Goal: Find specific page/section: Find specific page/section

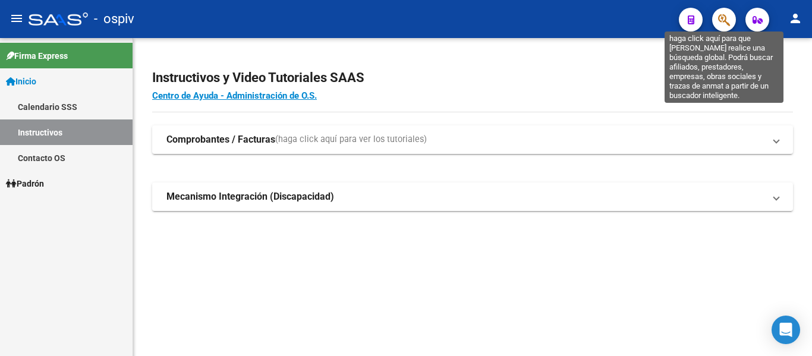
click at [608, 18] on icon "button" at bounding box center [724, 20] width 12 height 14
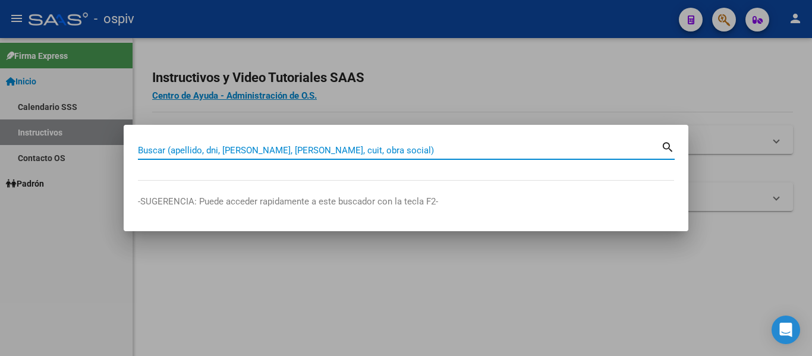
click at [261, 148] on input "Buscar (apellido, dni, [PERSON_NAME], [PERSON_NAME], cuit, obra social)" at bounding box center [399, 150] width 523 height 11
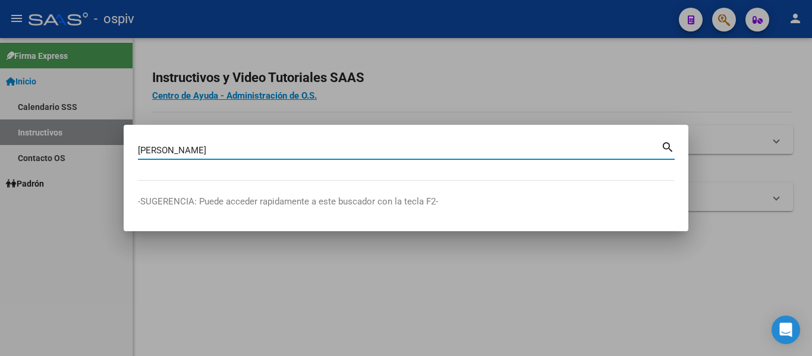
type input "[PERSON_NAME]"
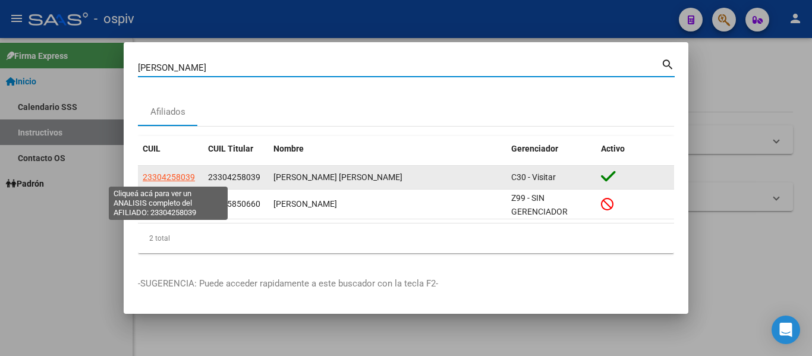
click at [181, 178] on span "23304258039" at bounding box center [169, 177] width 52 height 10
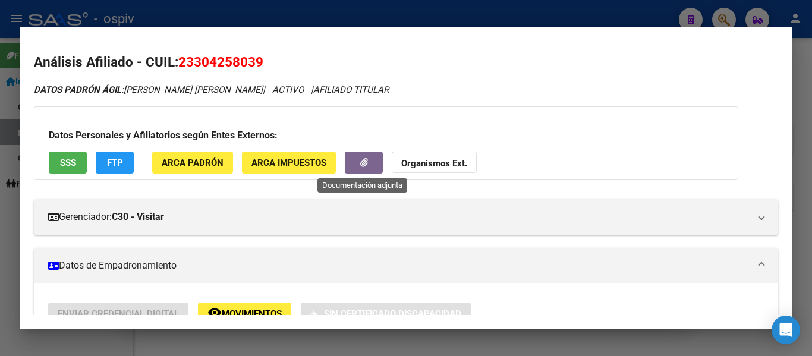
click at [361, 165] on icon "button" at bounding box center [364, 162] width 8 height 9
click at [65, 165] on span "SSS" at bounding box center [68, 162] width 16 height 11
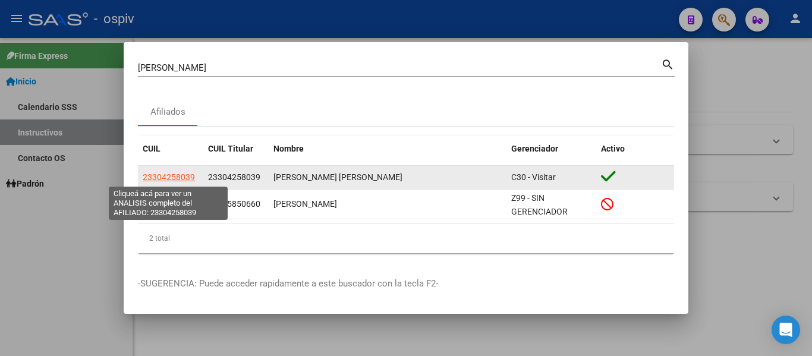
click at [172, 174] on span "23304258039" at bounding box center [169, 177] width 52 height 10
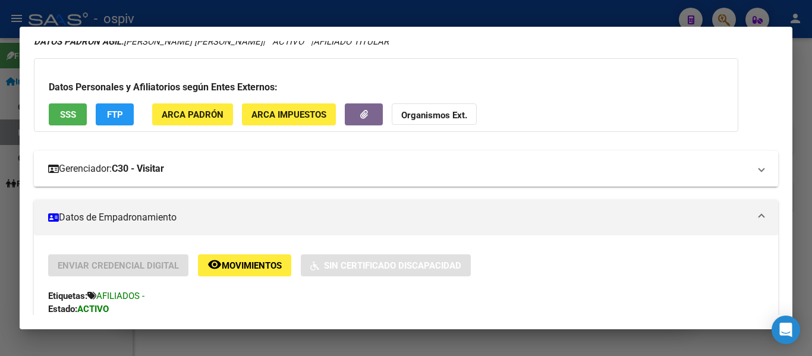
scroll to position [119, 0]
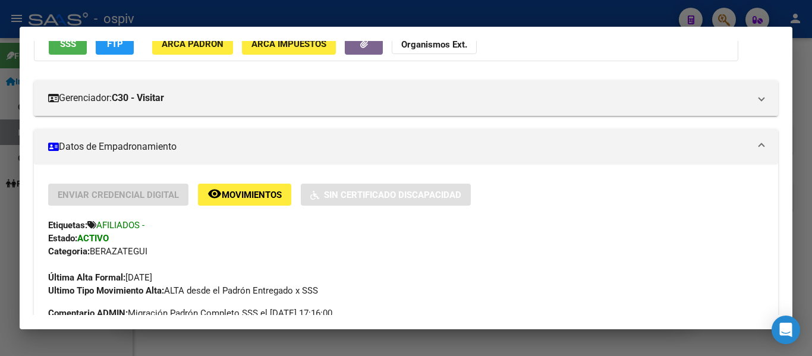
click at [129, 150] on mat-panel-title "Datos de Empadronamiento" at bounding box center [398, 147] width 701 height 14
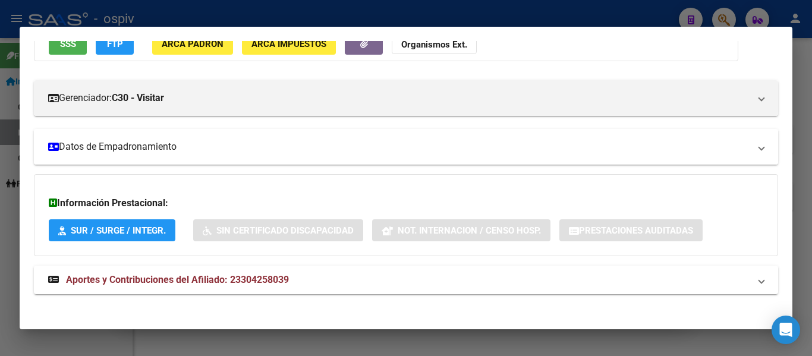
click at [130, 150] on mat-panel-title "Datos de Empadronamiento" at bounding box center [398, 147] width 701 height 14
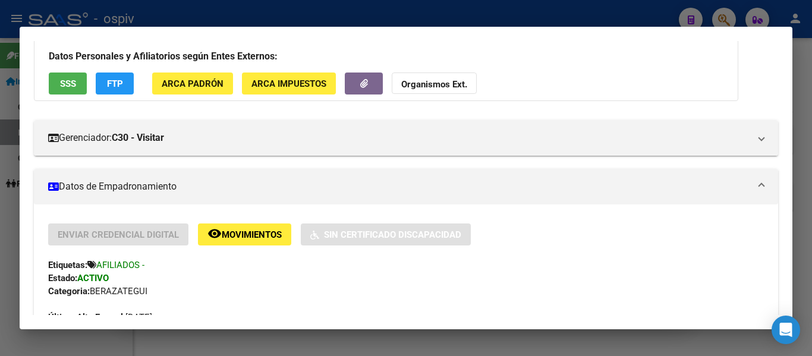
scroll to position [0, 0]
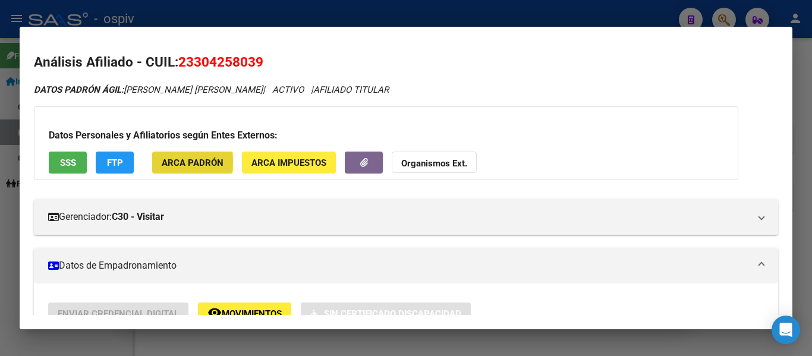
click at [182, 162] on span "ARCA Padrón" at bounding box center [193, 162] width 62 height 11
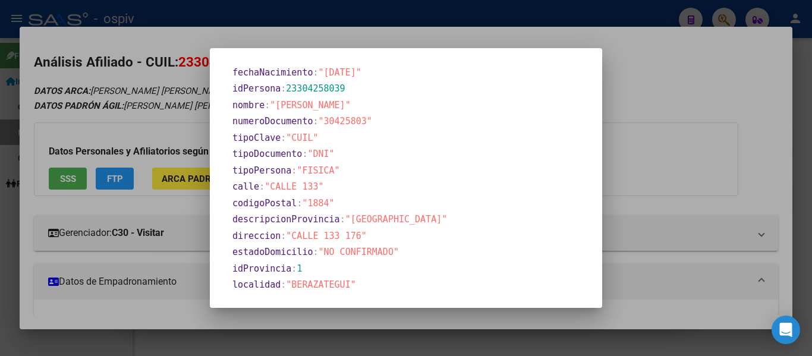
scroll to position [303, 0]
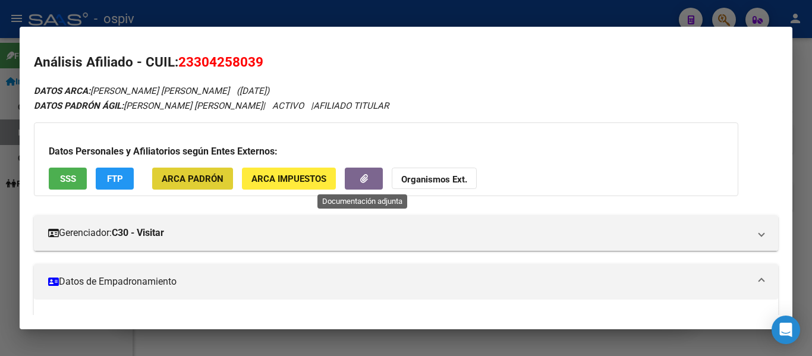
click at [367, 179] on button "button" at bounding box center [364, 179] width 38 height 22
click at [68, 179] on span "SSS" at bounding box center [68, 179] width 16 height 11
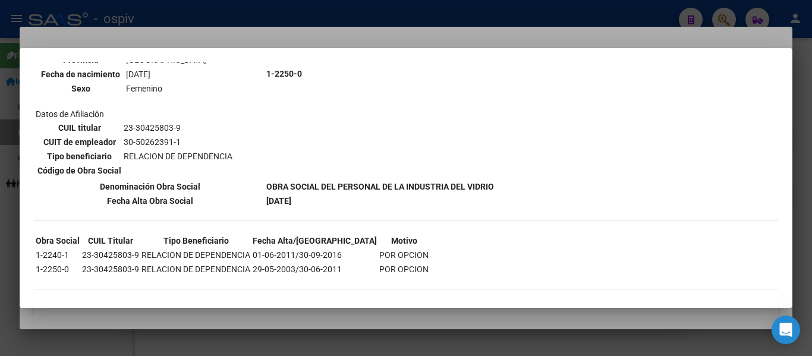
scroll to position [525, 0]
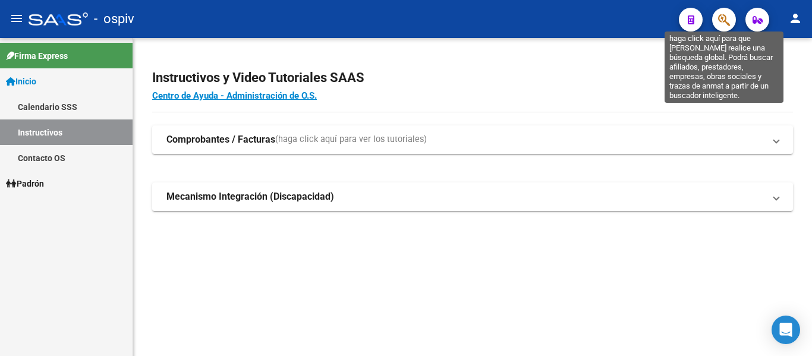
click at [608, 18] on icon "button" at bounding box center [724, 20] width 12 height 14
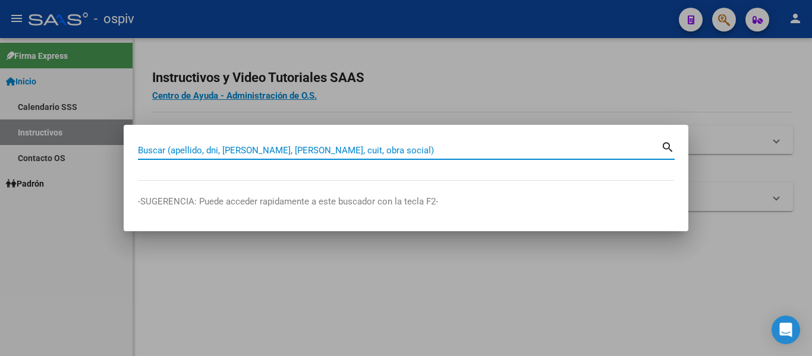
click at [362, 150] on input "Buscar (apellido, dni, [PERSON_NAME], [PERSON_NAME], cuit, obra social)" at bounding box center [399, 150] width 523 height 11
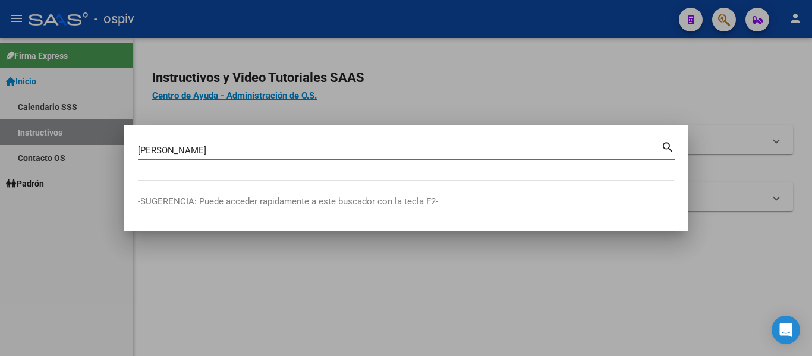
type input "[PERSON_NAME]"
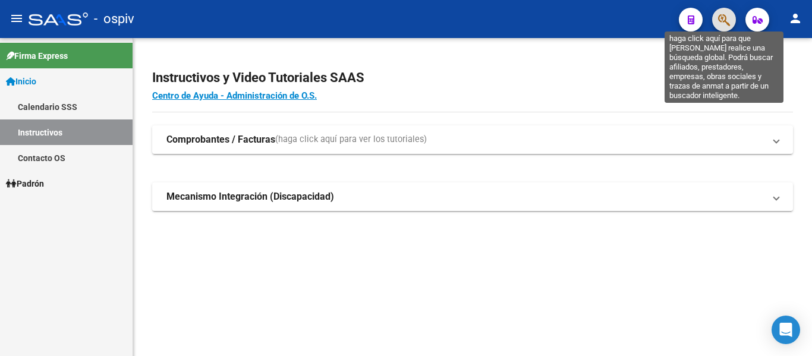
click at [608, 15] on button "button" at bounding box center [724, 20] width 24 height 24
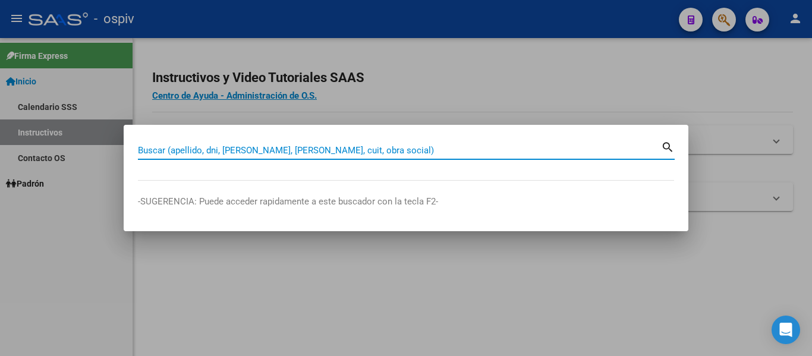
click at [400, 155] on input "Buscar (apellido, dni, [PERSON_NAME], [PERSON_NAME], cuit, obra social)" at bounding box center [399, 150] width 523 height 11
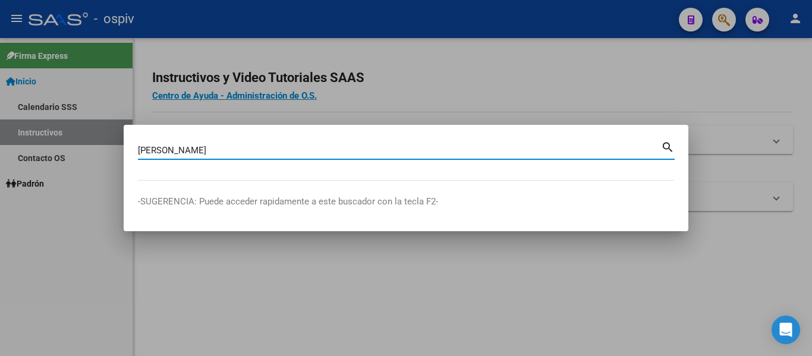
type input "[PERSON_NAME]"
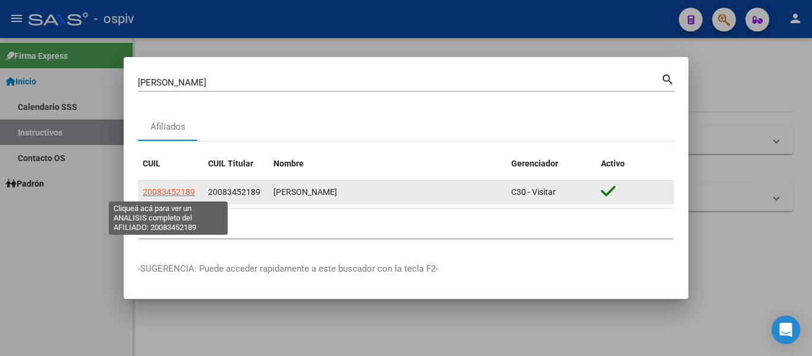
click at [172, 191] on span "20083452189" at bounding box center [169, 192] width 52 height 10
type textarea "20083452189"
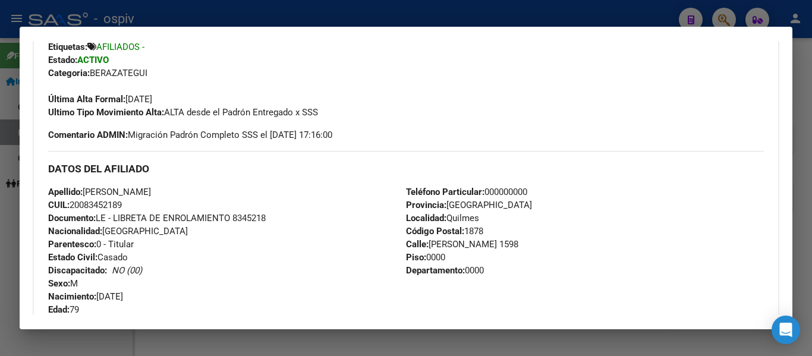
scroll to position [59, 0]
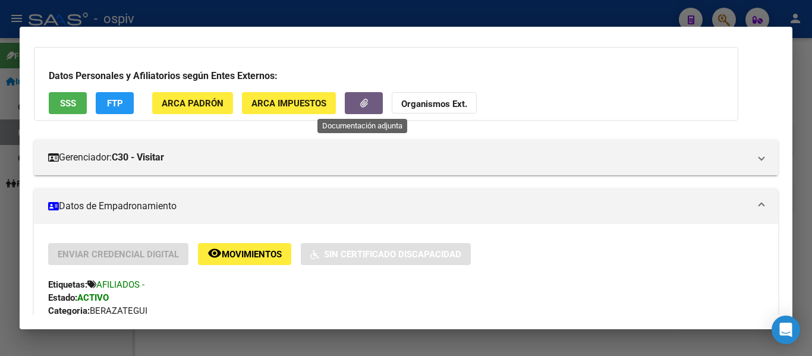
click at [354, 103] on button "button" at bounding box center [364, 103] width 38 height 22
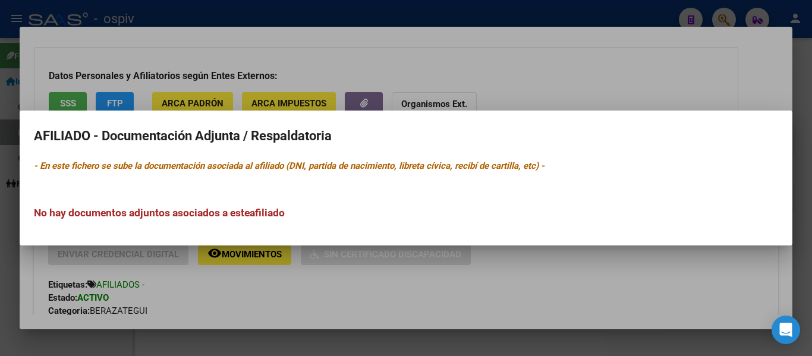
click at [336, 100] on div at bounding box center [406, 178] width 812 height 356
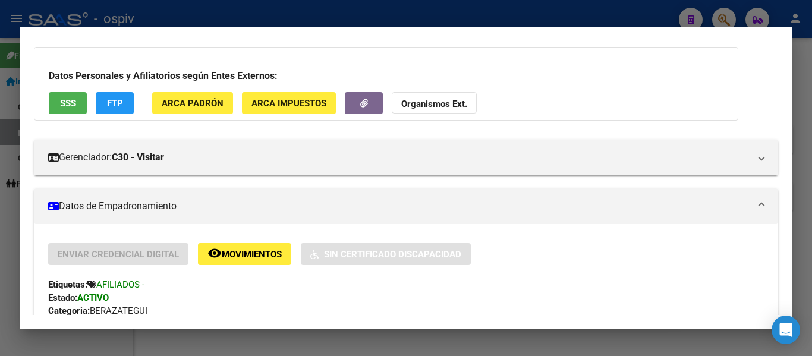
click at [284, 99] on span "ARCA Impuestos" at bounding box center [288, 103] width 75 height 11
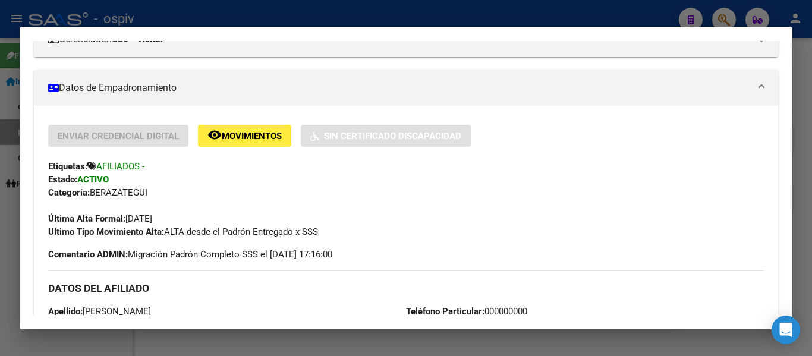
scroll to position [178, 0]
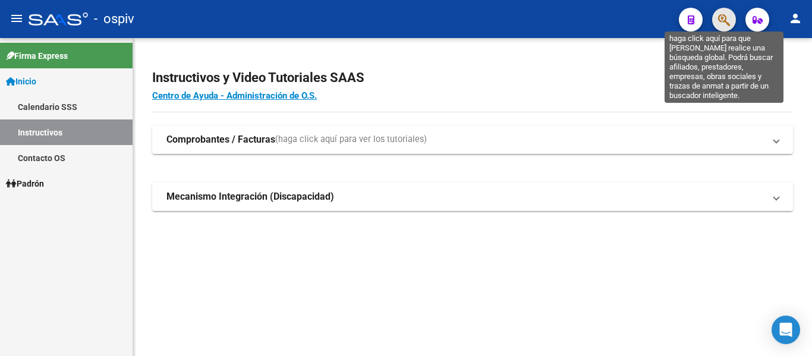
click at [608, 15] on icon "button" at bounding box center [724, 20] width 12 height 14
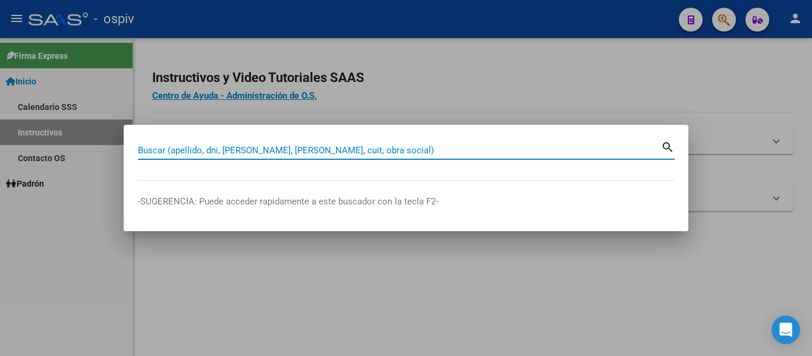
click at [325, 150] on input "Buscar (apellido, dni, [PERSON_NAME], [PERSON_NAME], cuit, obra social)" at bounding box center [399, 150] width 523 height 11
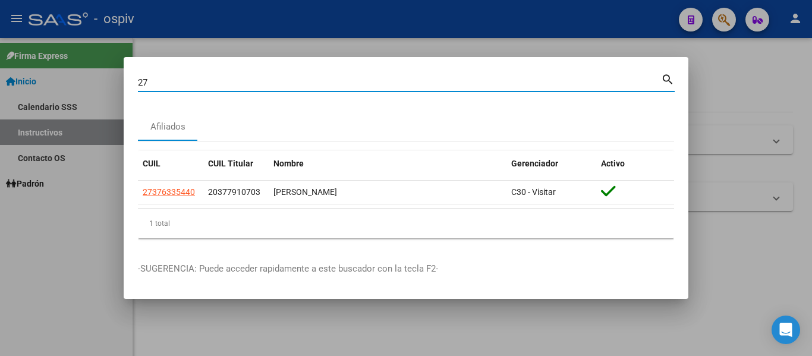
type input "2"
